Goal: Task Accomplishment & Management: Use online tool/utility

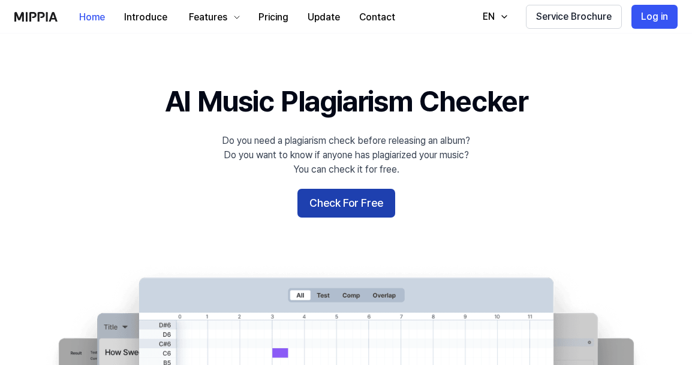
click at [323, 212] on button "Check For Free" at bounding box center [346, 203] width 98 height 29
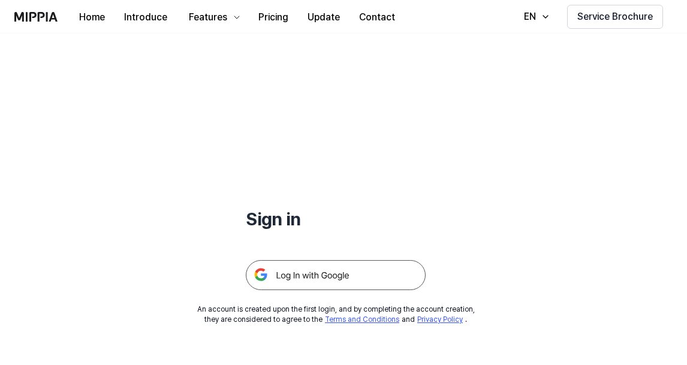
click at [309, 275] on img at bounding box center [336, 275] width 180 height 30
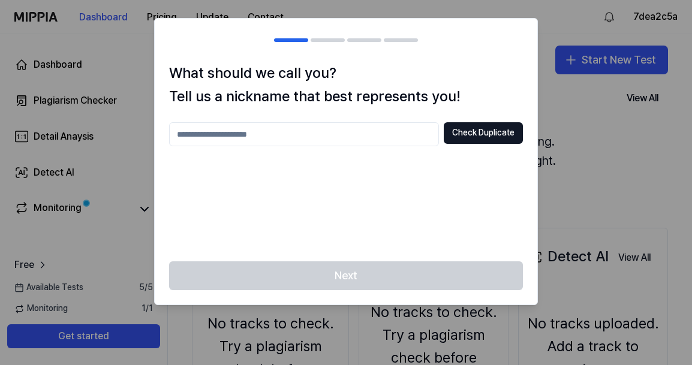
click at [380, 128] on input "text" at bounding box center [304, 134] width 270 height 24
click at [377, 274] on div "Next" at bounding box center [346, 282] width 382 height 43
click at [336, 143] on input "****" at bounding box center [304, 134] width 270 height 24
type input "********"
click at [465, 131] on button "Check Duplicate" at bounding box center [483, 133] width 79 height 22
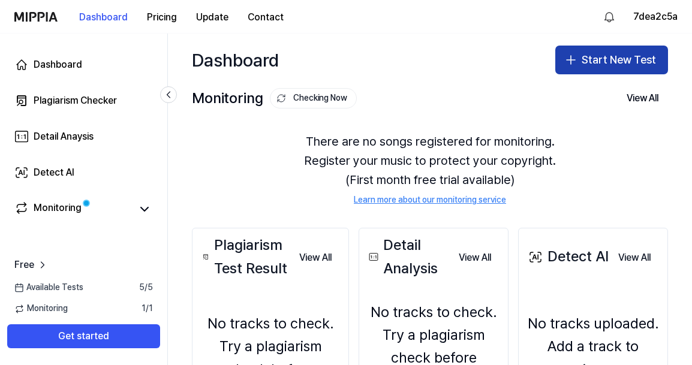
click at [565, 67] on button "Start New Test" at bounding box center [611, 60] width 113 height 29
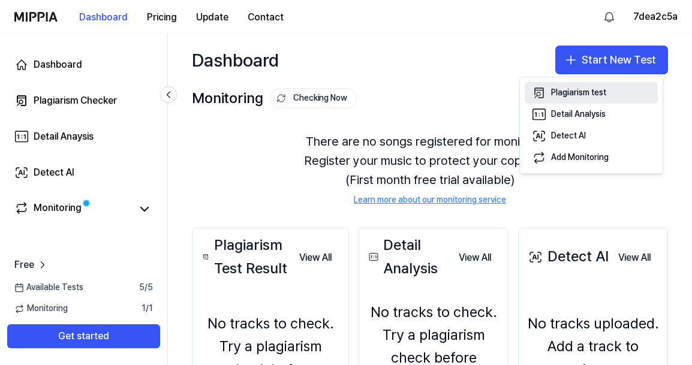
click at [564, 90] on div "Plagiarism test" at bounding box center [578, 93] width 55 height 12
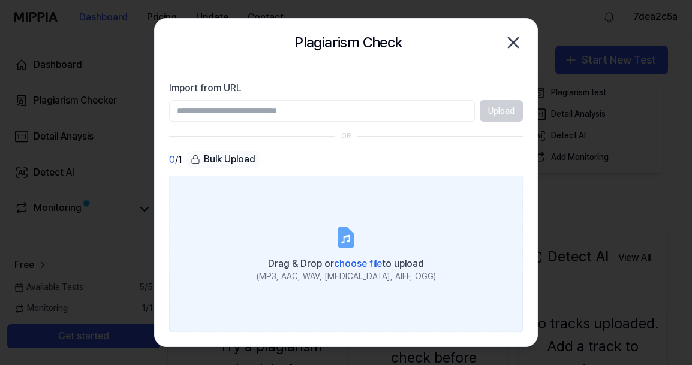
click at [363, 246] on label "Drag & Drop or choose file to upload (MP3, AAC, WAV, [MEDICAL_DATA], AIFF, OGG)" at bounding box center [346, 254] width 354 height 156
click at [0, 0] on input "Drag & Drop or choose file to upload (MP3, AAC, WAV, [MEDICAL_DATA], AIFF, OGG)" at bounding box center [0, 0] width 0 height 0
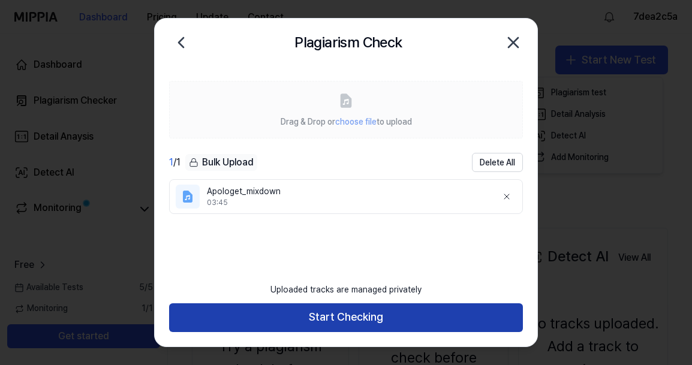
click at [290, 320] on button "Start Checking" at bounding box center [346, 317] width 354 height 29
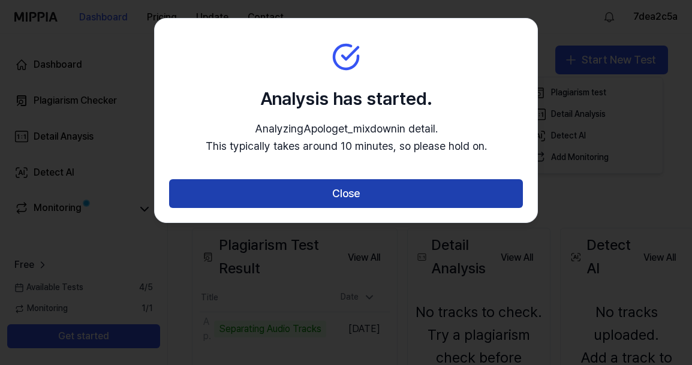
click at [332, 197] on button "Close" at bounding box center [346, 193] width 354 height 29
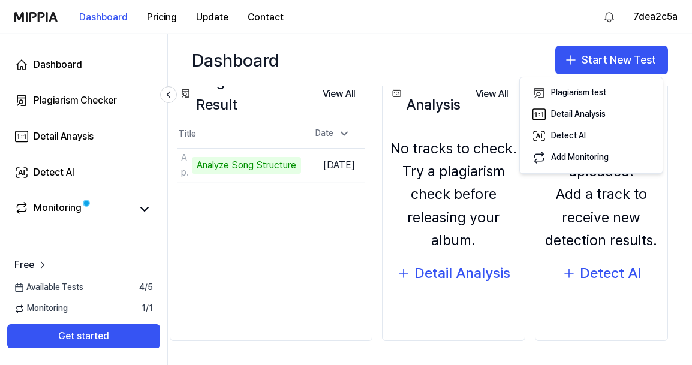
scroll to position [168, 0]
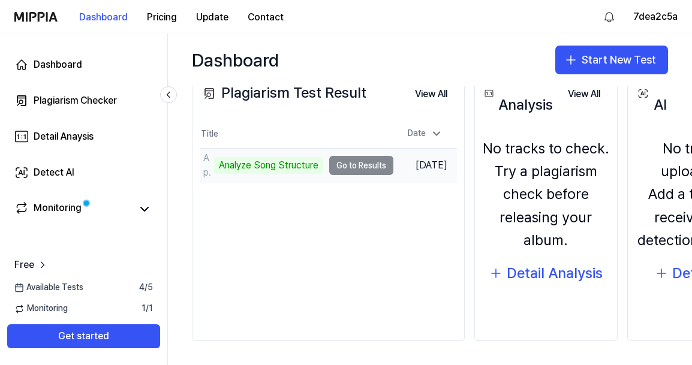
click at [271, 159] on div "Analyze Song Structure" at bounding box center [268, 165] width 109 height 17
click at [356, 161] on td "Apologet_mixdown Analyze Song Structure Go to Results" at bounding box center [297, 166] width 194 height 34
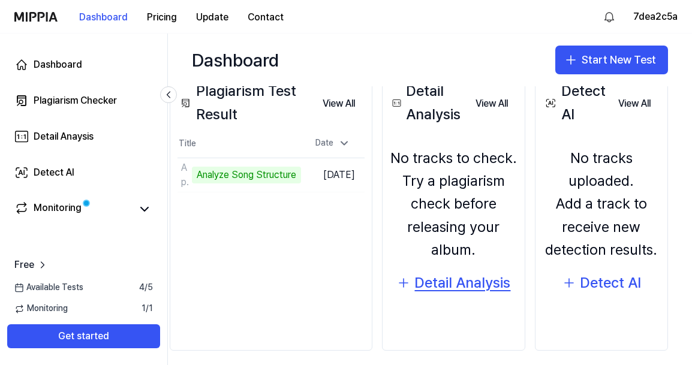
scroll to position [168, 44]
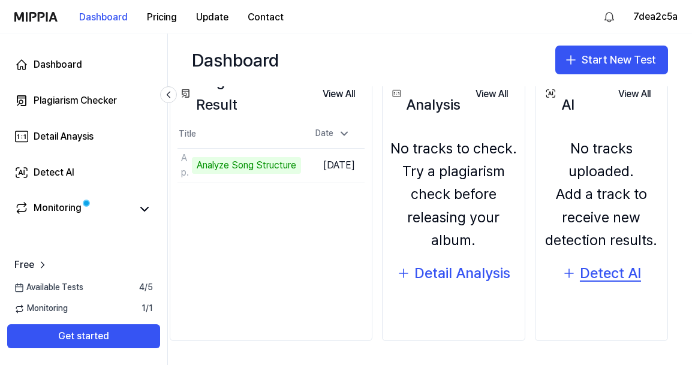
click at [599, 269] on div "Detect AI" at bounding box center [610, 273] width 61 height 23
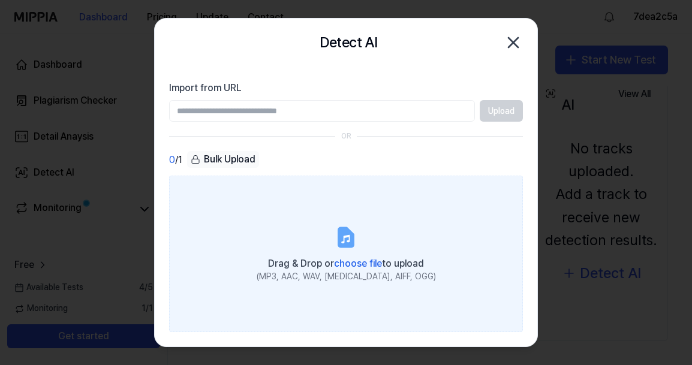
click at [305, 248] on label "Drag & Drop or choose file to upload (MP3, AAC, WAV, FLAC, AIFF, OGG)" at bounding box center [346, 254] width 354 height 156
click at [0, 0] on input "Drag & Drop or choose file to upload (MP3, AAC, WAV, FLAC, AIFF, OGG)" at bounding box center [0, 0] width 0 height 0
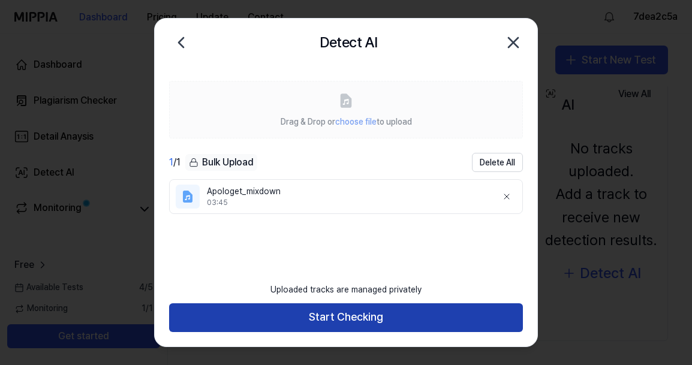
click at [370, 323] on button "Start Checking" at bounding box center [346, 317] width 354 height 29
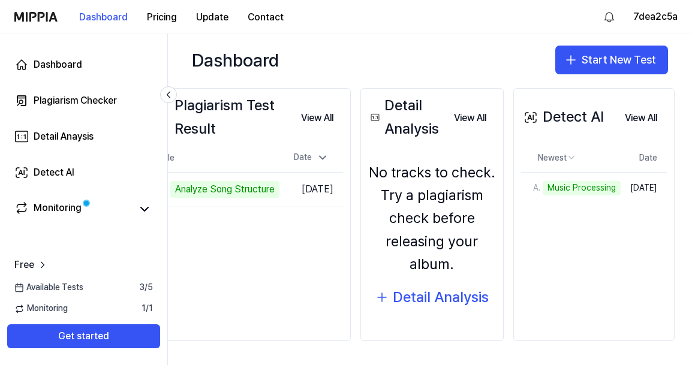
scroll to position [144, 44]
click at [438, 293] on div "Detail Analysis" at bounding box center [441, 297] width 96 height 23
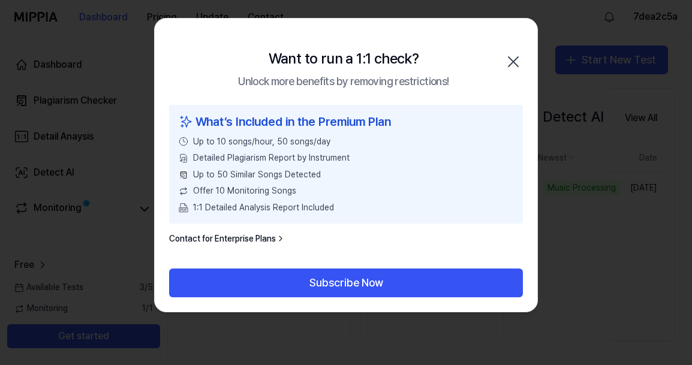
click at [514, 61] on icon "button" at bounding box center [513, 61] width 19 height 19
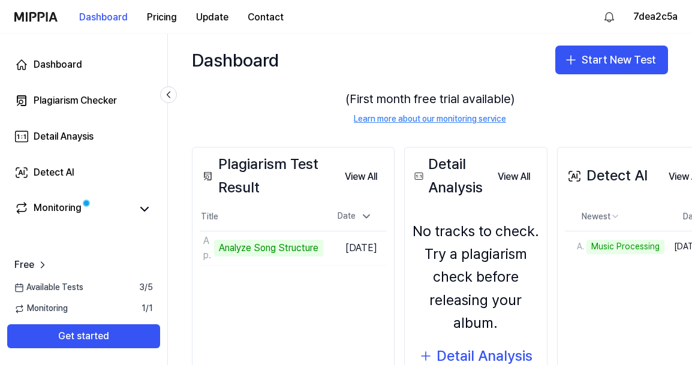
scroll to position [137, 0]
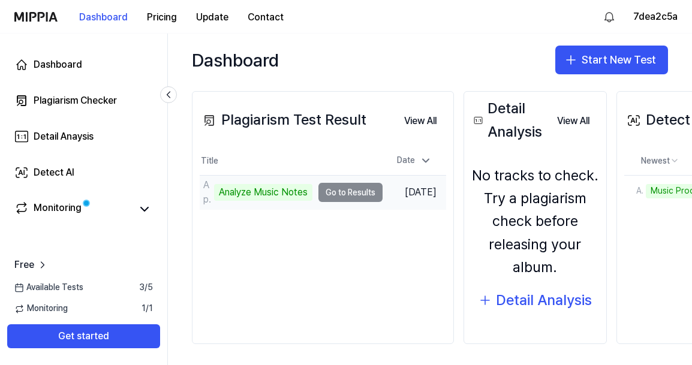
click at [333, 192] on td "Apologet_mixdown Analyze Music Notes Go to Results" at bounding box center [291, 193] width 183 height 34
click at [265, 191] on div "Analyze Music Notes" at bounding box center [263, 192] width 98 height 17
click at [274, 195] on div "Analyze Music Notes" at bounding box center [263, 192] width 98 height 17
click at [369, 188] on td "Apologet_mixdown Analyze Music Notes Go to Results" at bounding box center [291, 193] width 183 height 34
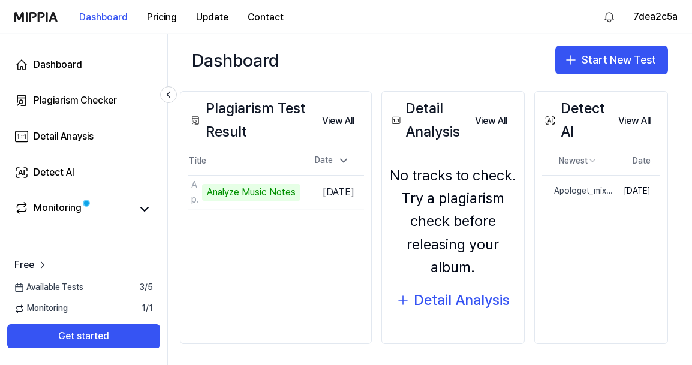
scroll to position [137, 53]
click at [619, 195] on td "Oct 12, 2025" at bounding box center [637, 191] width 46 height 31
click at [85, 107] on div "Plagiarism Checker" at bounding box center [75, 101] width 83 height 14
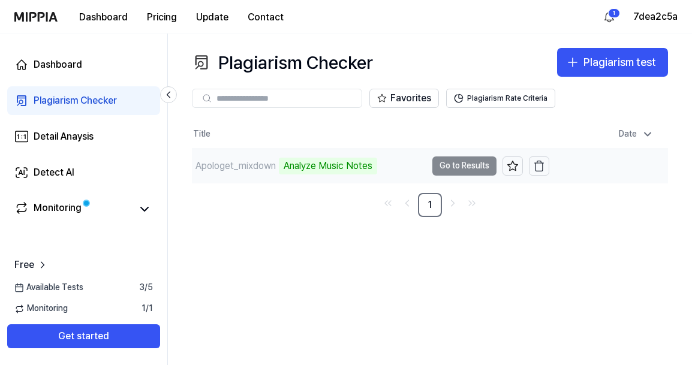
click at [451, 167] on td "Apologet_mixdown Analyze Music Notes Go to Results" at bounding box center [370, 166] width 357 height 34
click at [619, 161] on td "Oct 13, 2025, 12:46 AM" at bounding box center [608, 166] width 119 height 34
click at [238, 164] on div "Apologet_mixdown" at bounding box center [235, 166] width 80 height 14
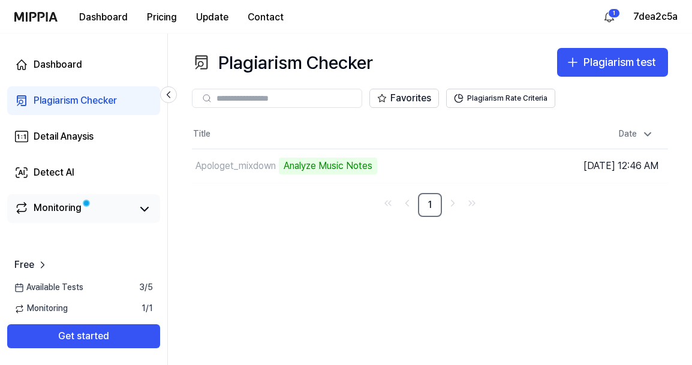
click at [64, 210] on div "Monitoring" at bounding box center [58, 209] width 48 height 17
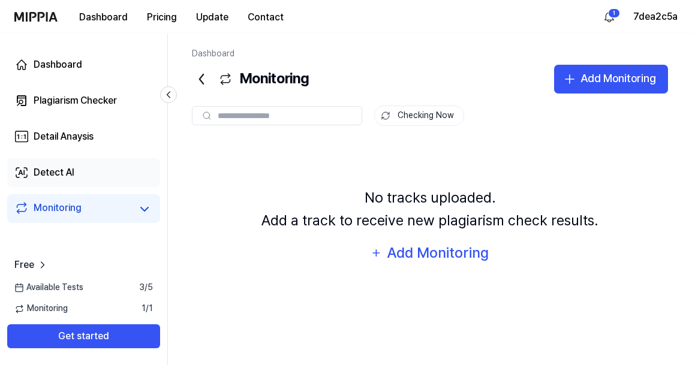
click at [53, 170] on div "Detect AI" at bounding box center [54, 172] width 41 height 14
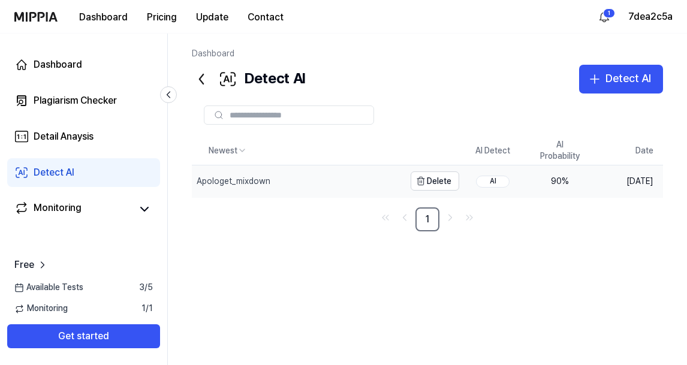
click at [212, 185] on div "Apologet_mixdown" at bounding box center [234, 182] width 74 height 12
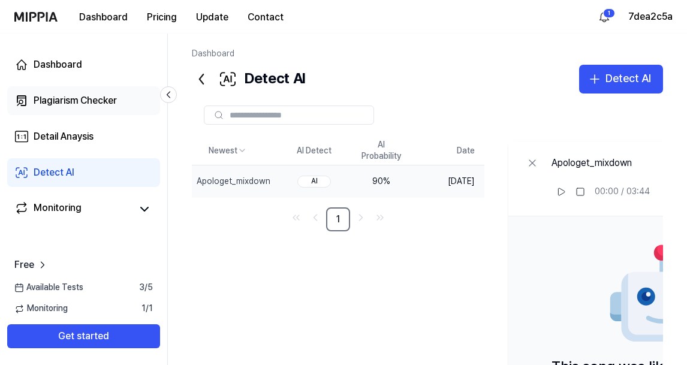
click at [76, 103] on div "Plagiarism Checker" at bounding box center [75, 101] width 83 height 14
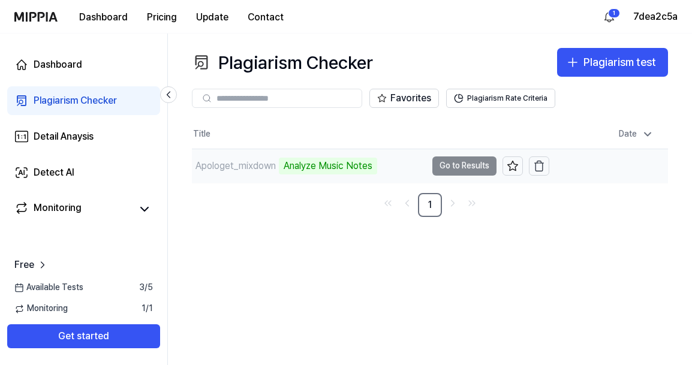
click at [203, 164] on div "Apologet_mixdown" at bounding box center [235, 166] width 80 height 14
click at [329, 162] on div "Analyze Music Notes" at bounding box center [328, 166] width 98 height 17
click at [453, 164] on td "Apologet_mixdown Analyze Music Notes Go to Results" at bounding box center [370, 166] width 357 height 34
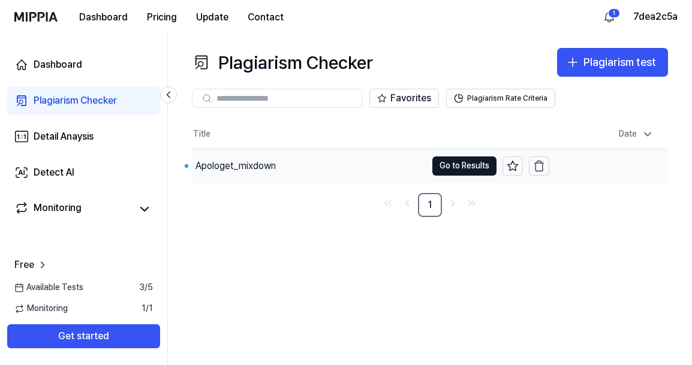
click at [267, 172] on div "Apologet_mixdown" at bounding box center [235, 166] width 80 height 14
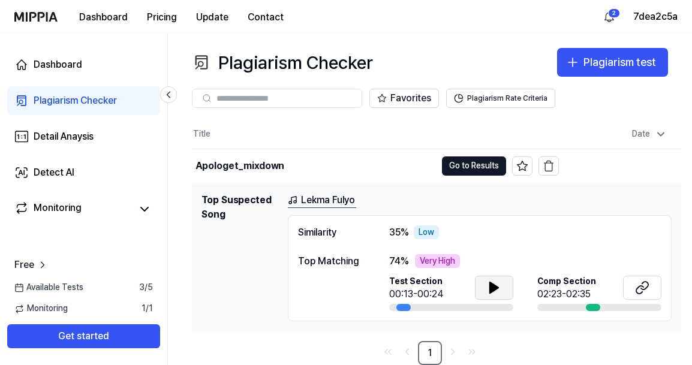
click at [487, 284] on icon at bounding box center [494, 288] width 14 height 14
click at [336, 196] on link "Lekma Fulyo" at bounding box center [322, 200] width 68 height 15
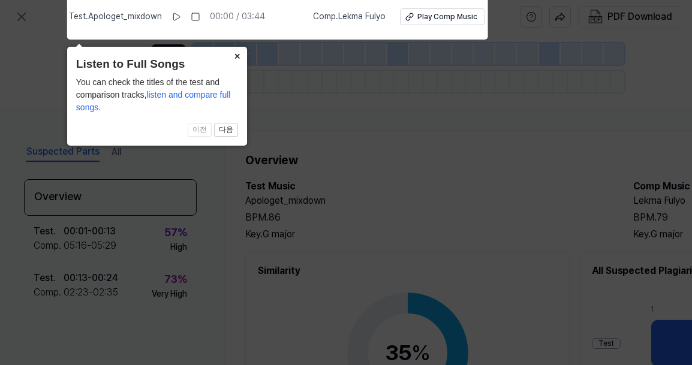
click at [238, 57] on button "×" at bounding box center [237, 55] width 19 height 17
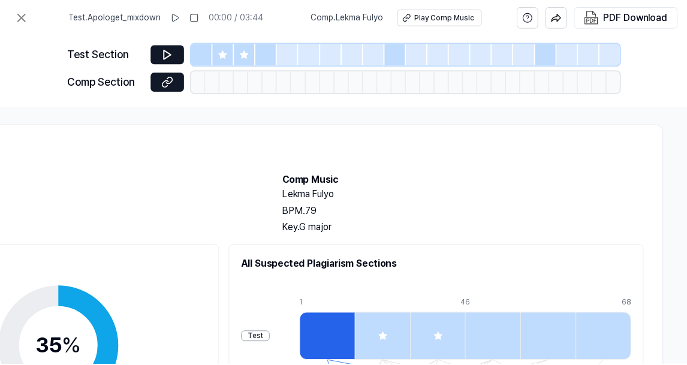
scroll to position [0, 354]
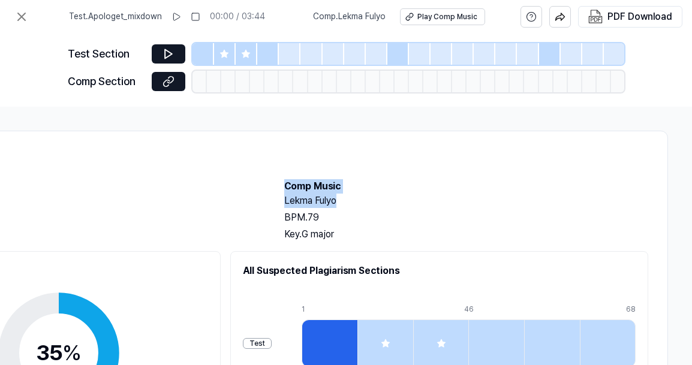
drag, startPoint x: 350, startPoint y: 203, endPoint x: 265, endPoint y: 206, distance: 84.6
click at [265, 206] on div "Test Music Apologet_mixdown BPM. 86 Key. G major Comp Music Lekma Fulyo BPM. 79…" at bounding box center [272, 210] width 752 height 62
click at [23, 12] on icon at bounding box center [21, 17] width 14 height 14
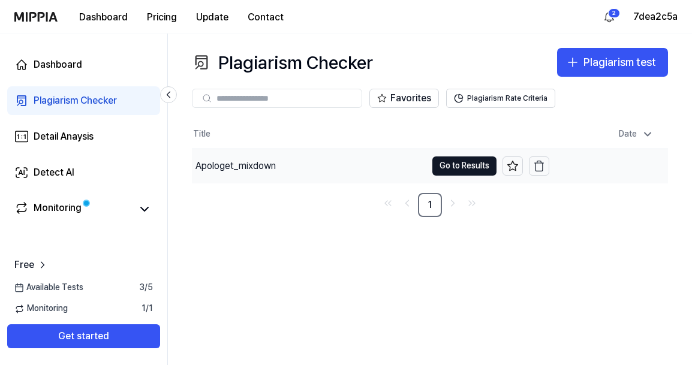
click at [219, 167] on div "Apologet_mixdown" at bounding box center [235, 166] width 80 height 14
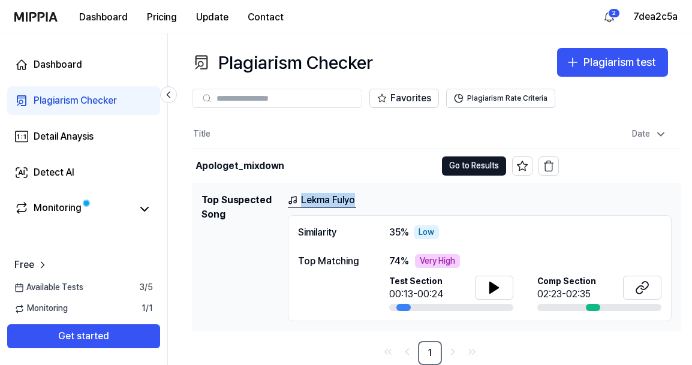
drag, startPoint x: 369, startPoint y: 197, endPoint x: 303, endPoint y: 200, distance: 66.0
click at [303, 200] on div "Lekma Fulyo" at bounding box center [480, 200] width 384 height 15
copy link "Lekma Fulyo"
click at [463, 169] on button "Go to Results" at bounding box center [474, 165] width 64 height 19
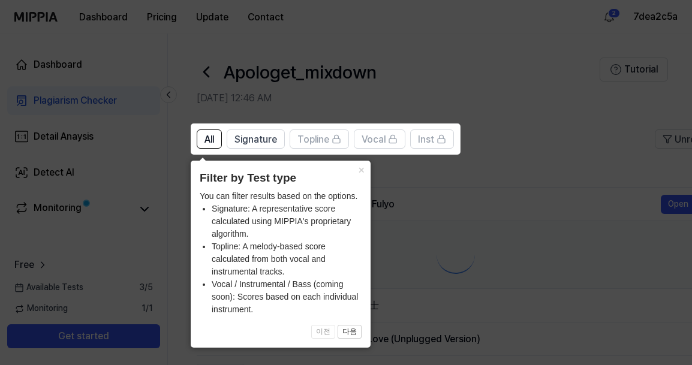
click at [463, 169] on icon at bounding box center [346, 182] width 692 height 365
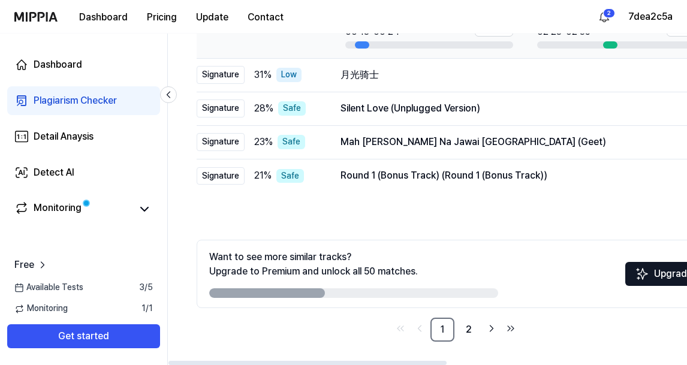
scroll to position [239, 0]
click at [469, 326] on link "2" at bounding box center [469, 329] width 24 height 24
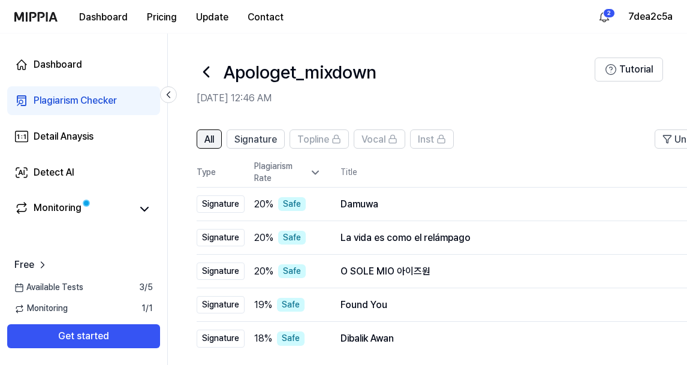
click at [208, 138] on span "All" at bounding box center [209, 139] width 10 height 14
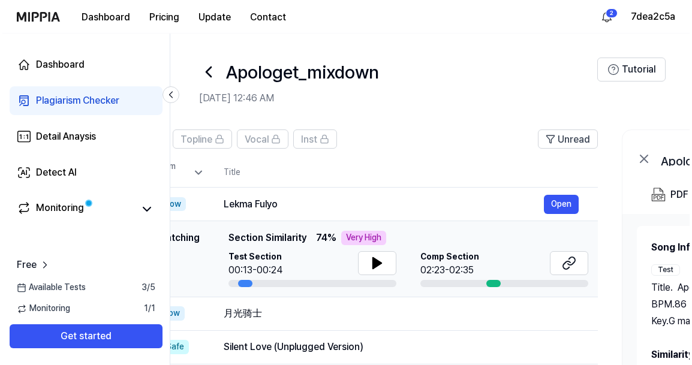
scroll to position [0, 120]
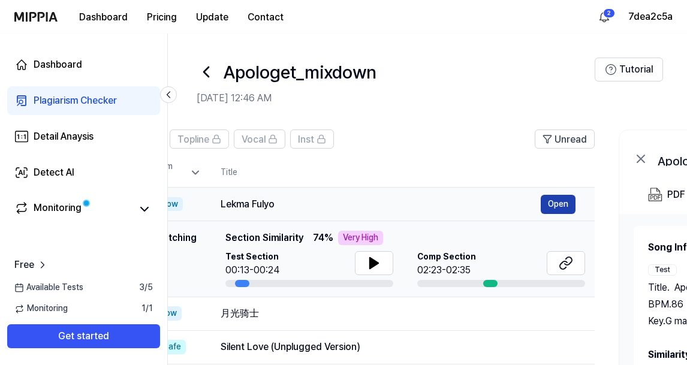
click at [558, 204] on button "Open" at bounding box center [558, 204] width 35 height 19
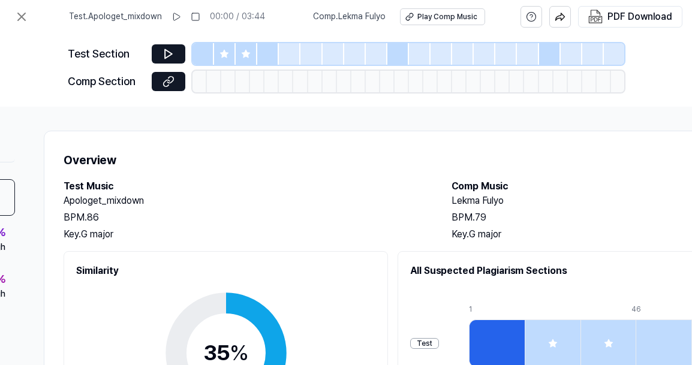
scroll to position [0, 185]
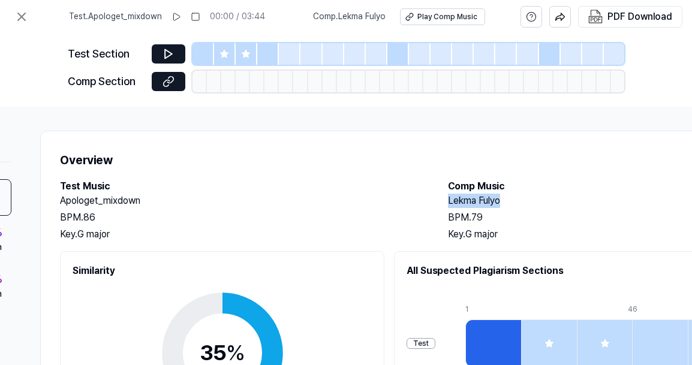
drag, startPoint x: 508, startPoint y: 198, endPoint x: 439, endPoint y: 197, distance: 69.6
click at [439, 197] on div "Test Music Apologet_mixdown BPM. 86 Key. G major Comp Music Lekma Fulyo BPM. 79…" at bounding box center [436, 210] width 752 height 62
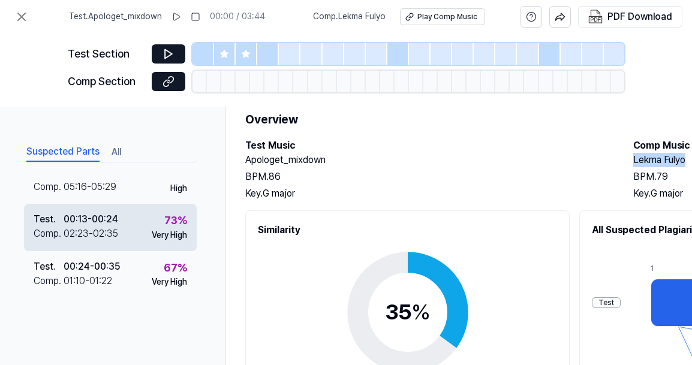
scroll to position [52, 0]
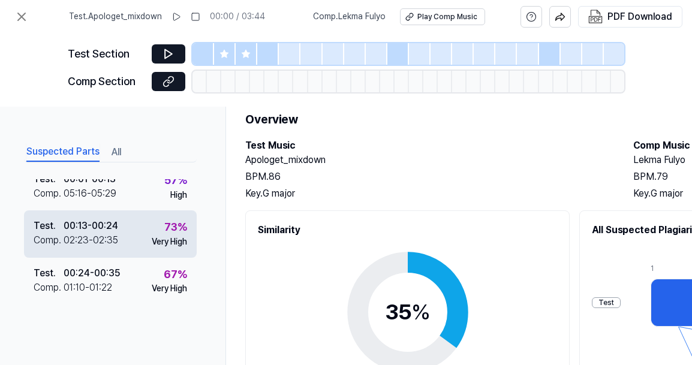
click at [120, 243] on div "Test . 00:13 - 00:24 Comp . 02:23 - 02:35 73 % Very High" at bounding box center [110, 233] width 173 height 47
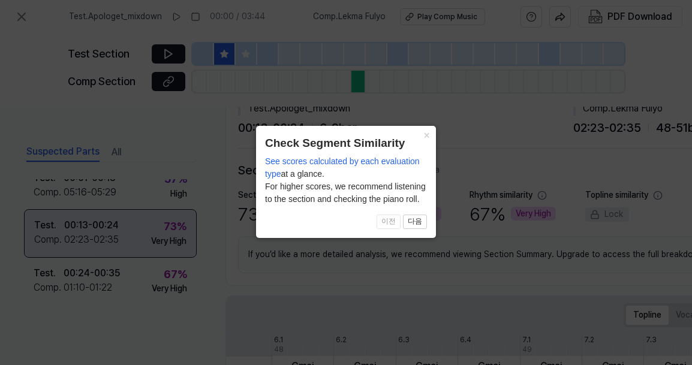
scroll to position [246, 0]
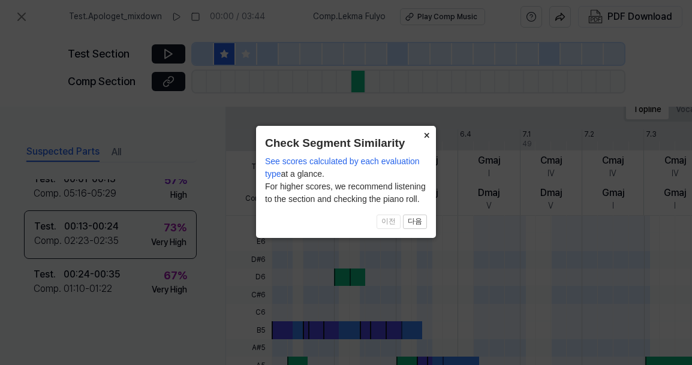
click at [423, 134] on button "×" at bounding box center [426, 134] width 19 height 17
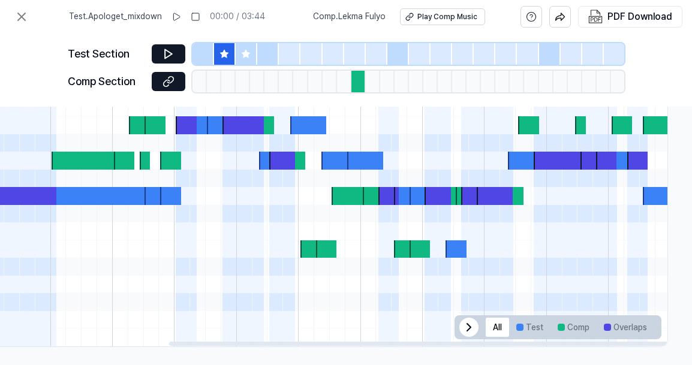
scroll to position [462, 282]
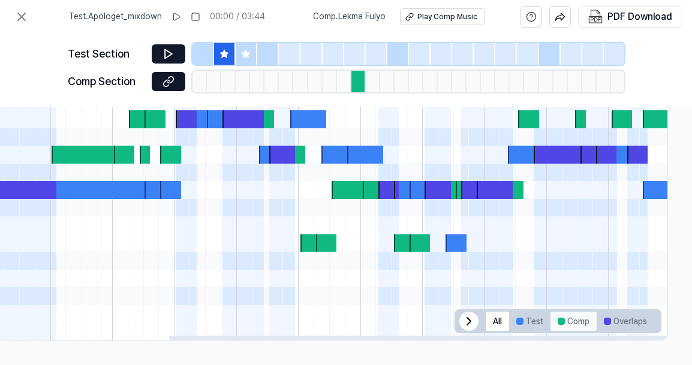
click at [561, 322] on button "Comp" at bounding box center [573, 321] width 46 height 19
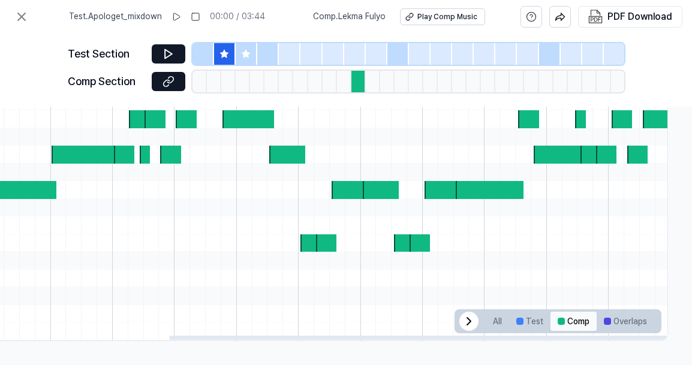
click at [561, 322] on button "Comp" at bounding box center [573, 321] width 46 height 19
click at [499, 317] on button "All" at bounding box center [497, 321] width 23 height 19
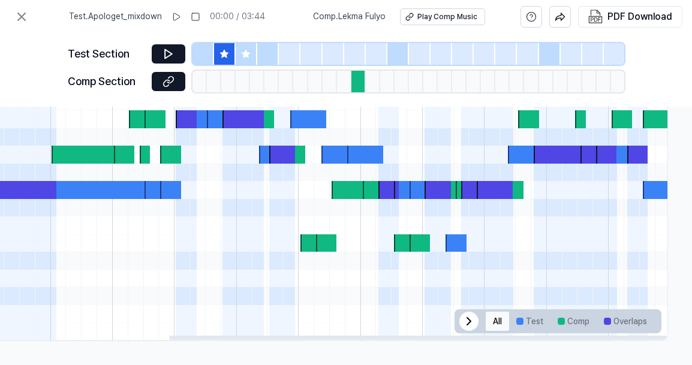
click at [493, 316] on button "All" at bounding box center [497, 321] width 23 height 19
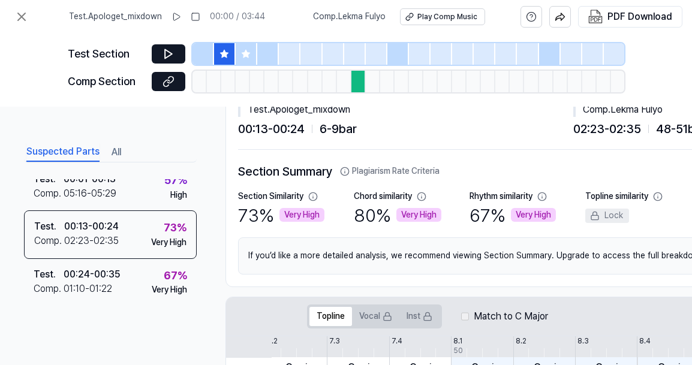
scroll to position [0, 0]
